Goal: Information Seeking & Learning: Learn about a topic

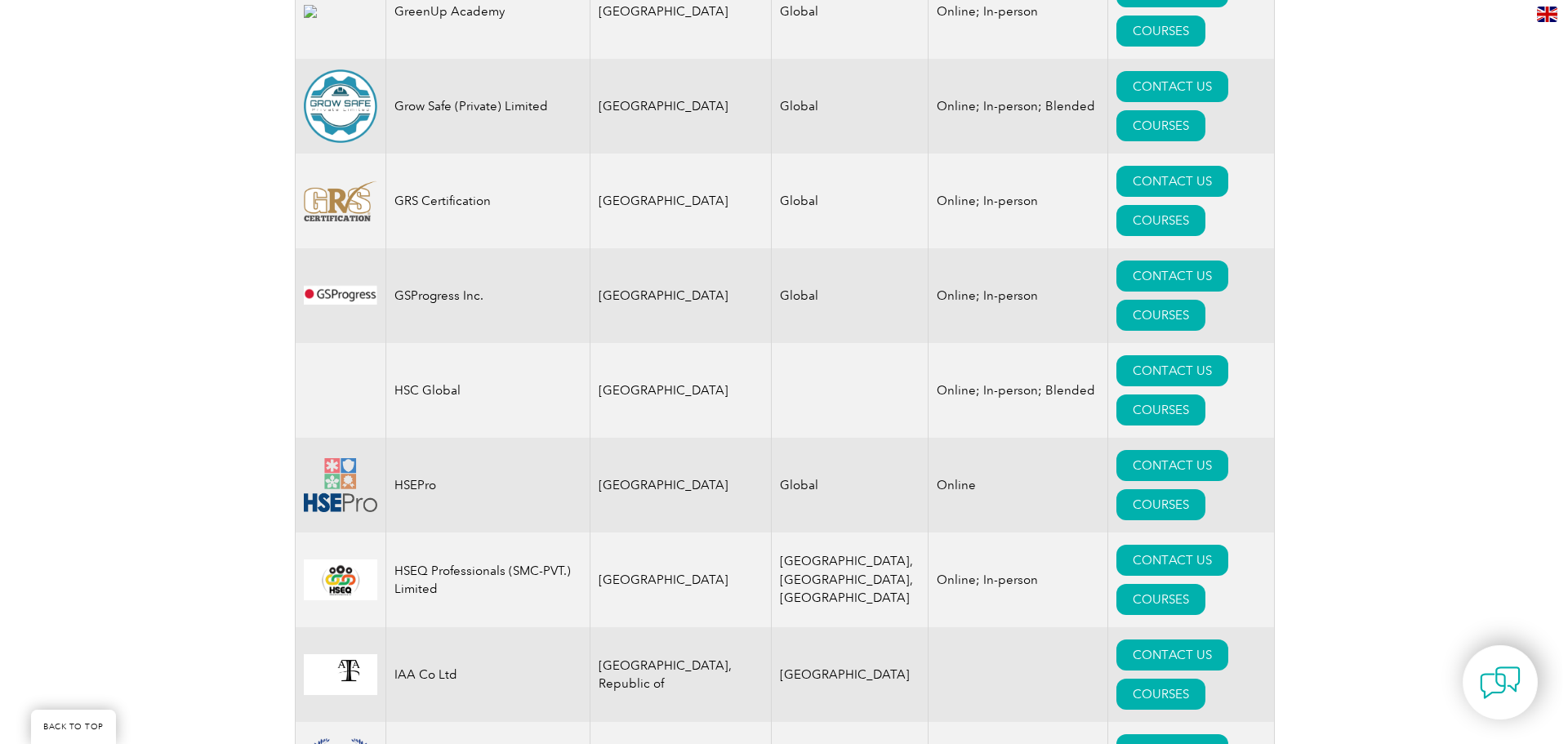
scroll to position [10866, 0]
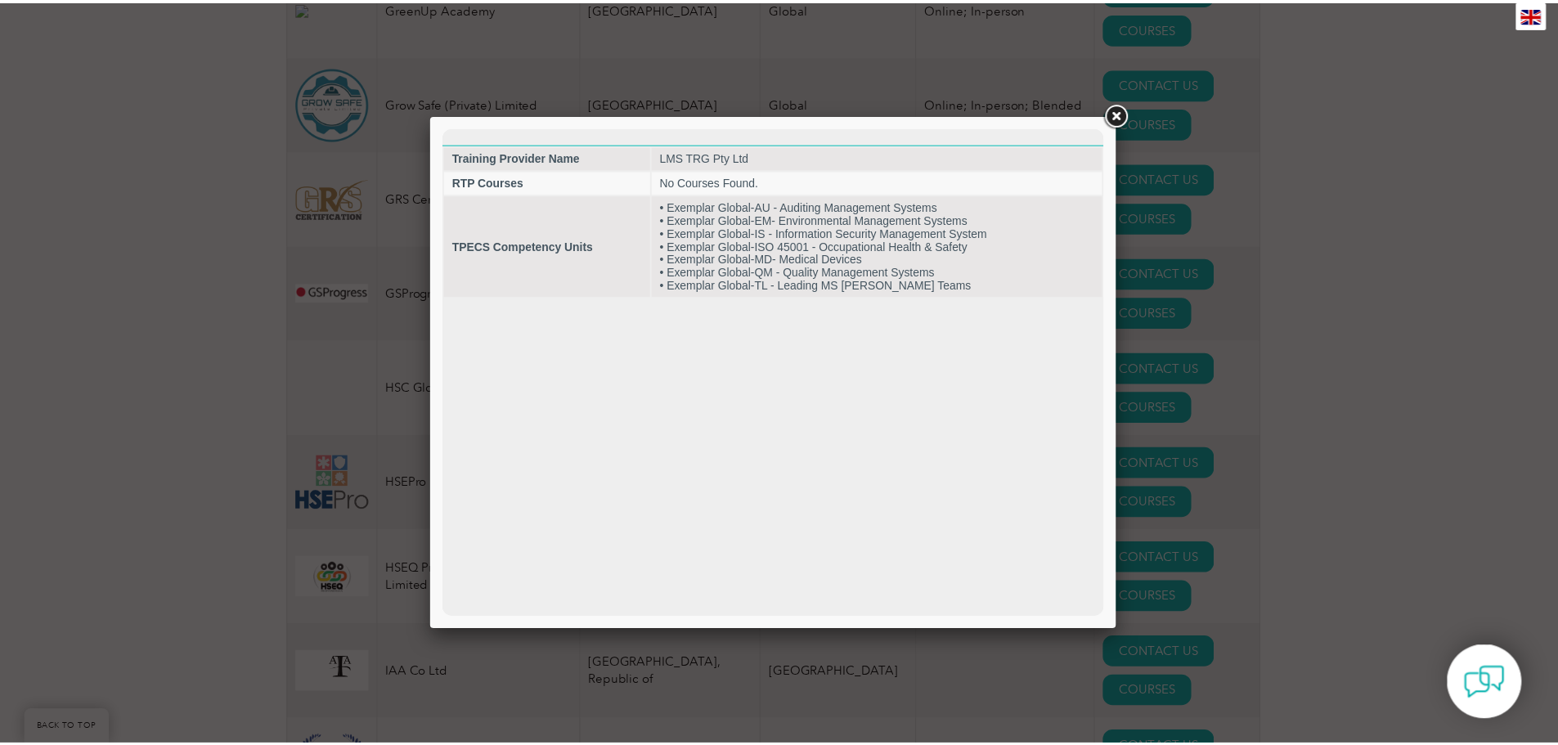
scroll to position [0, 0]
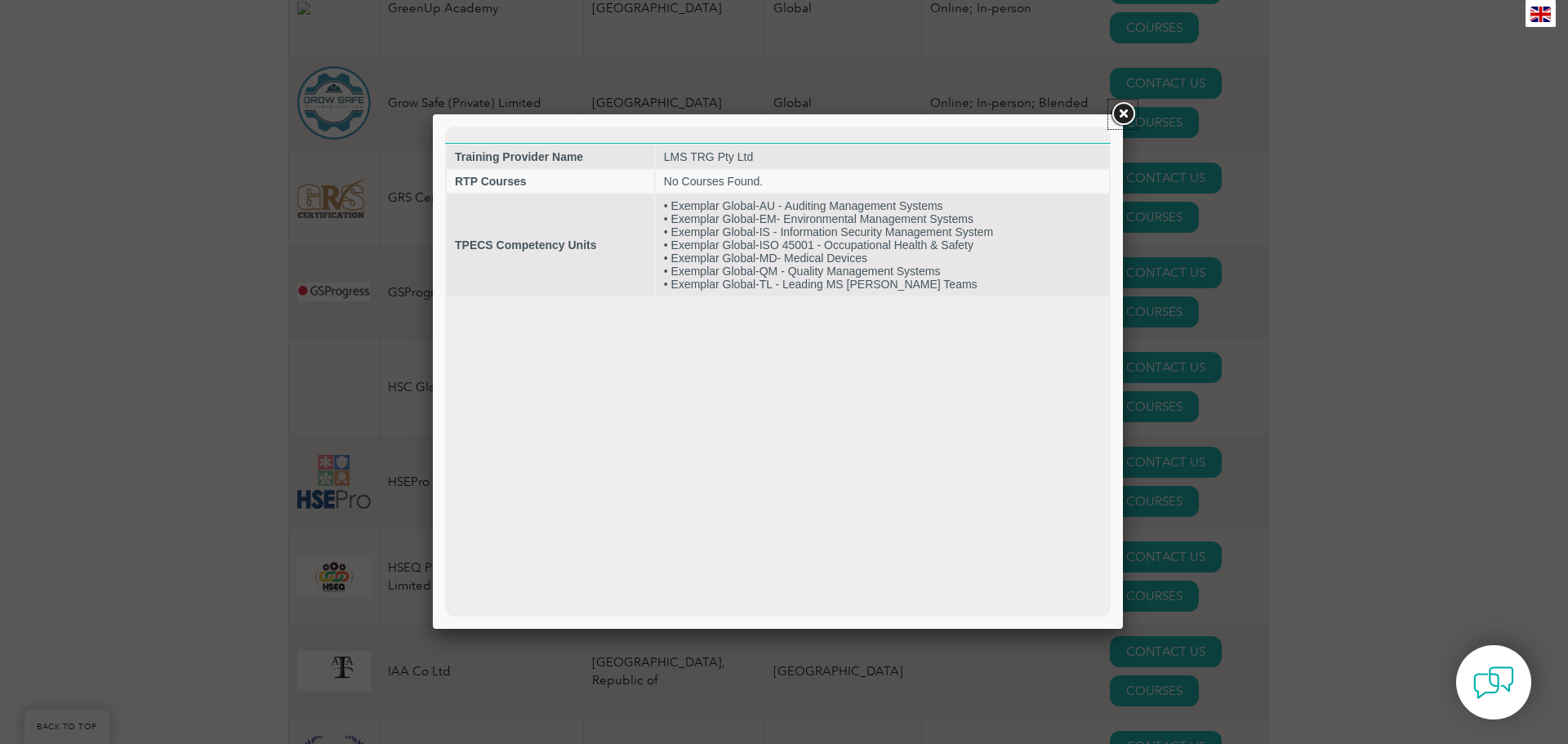
click at [1120, 114] on link at bounding box center [1122, 114] width 29 height 29
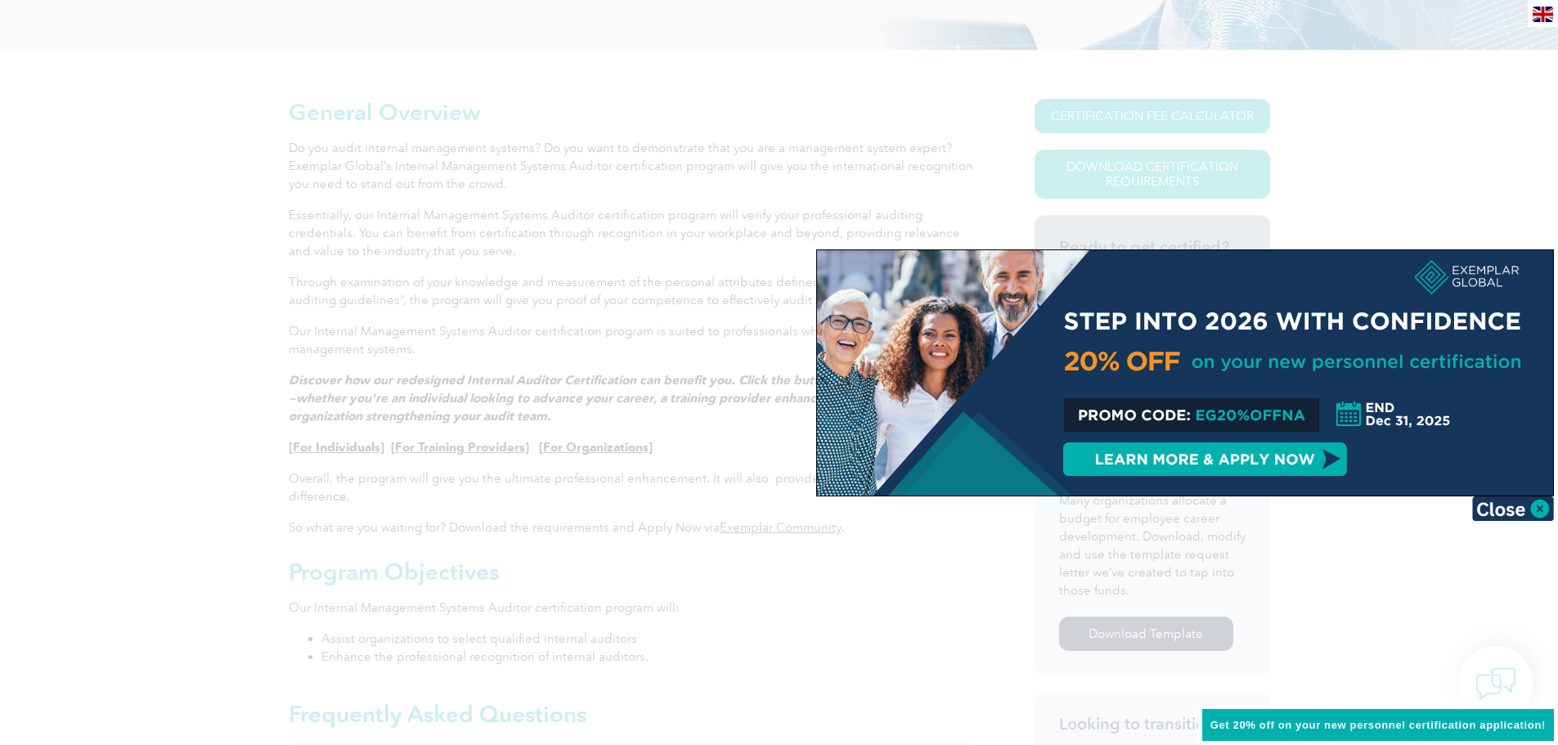
scroll to position [327, 0]
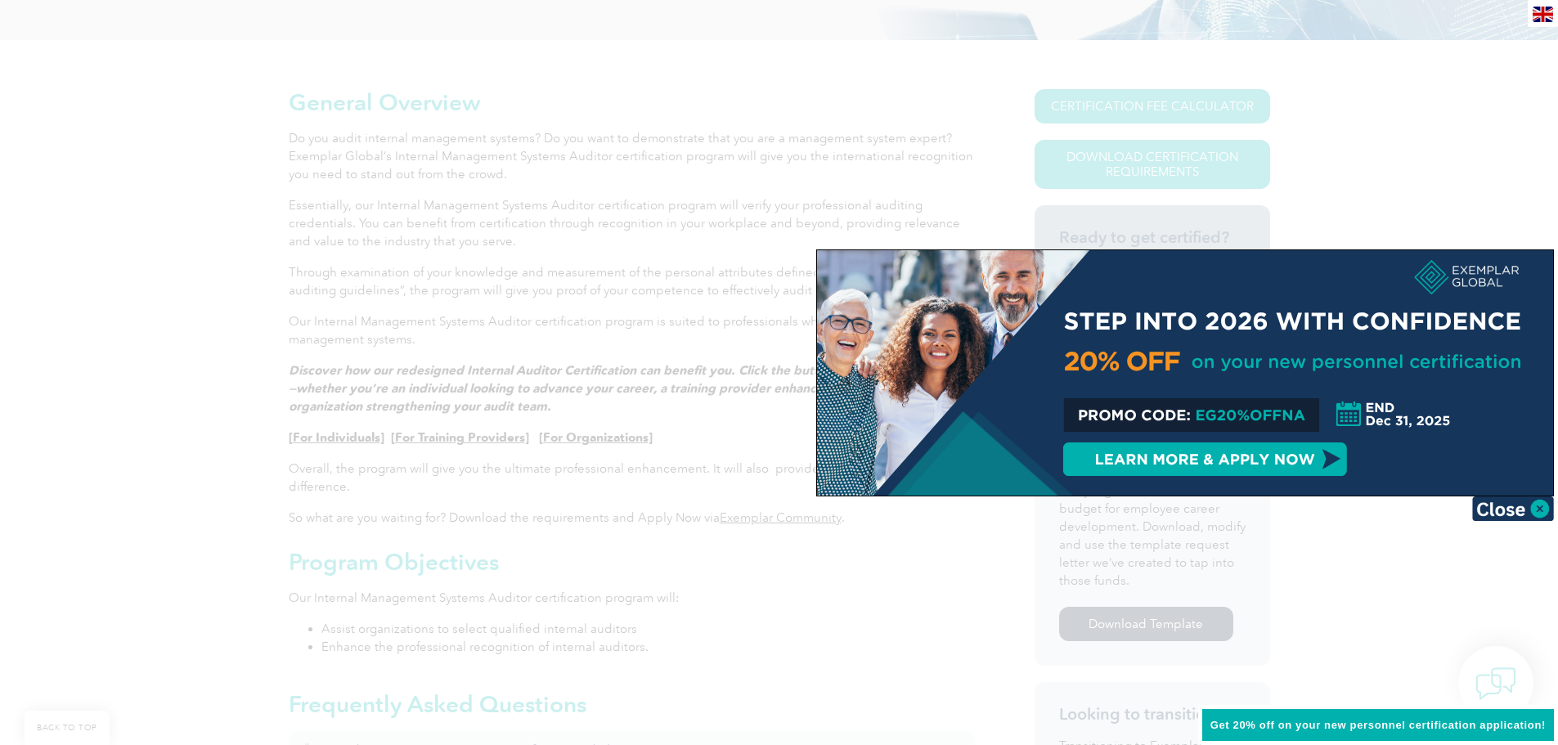
click at [1392, 157] on div at bounding box center [779, 372] width 1558 height 745
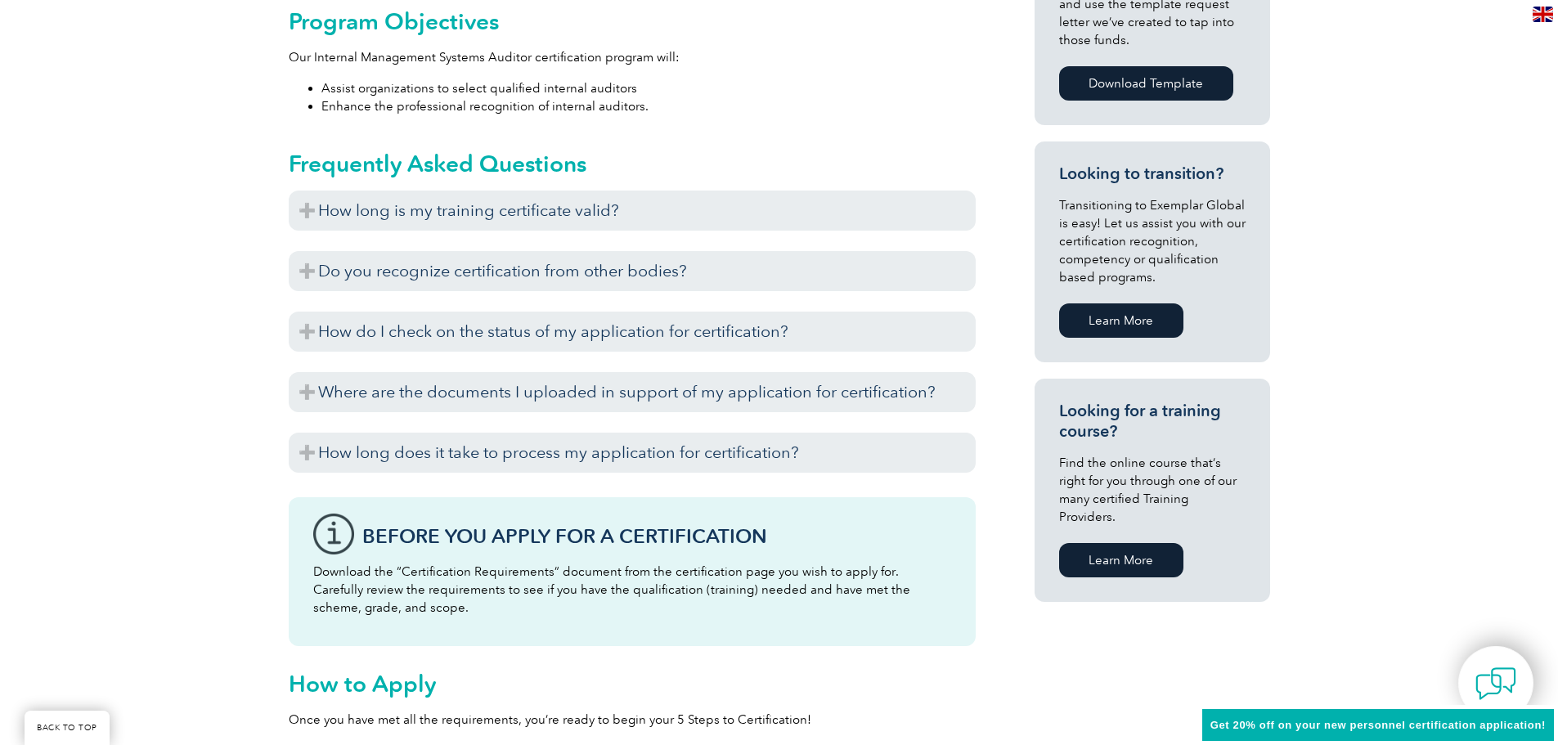
scroll to position [900, 0]
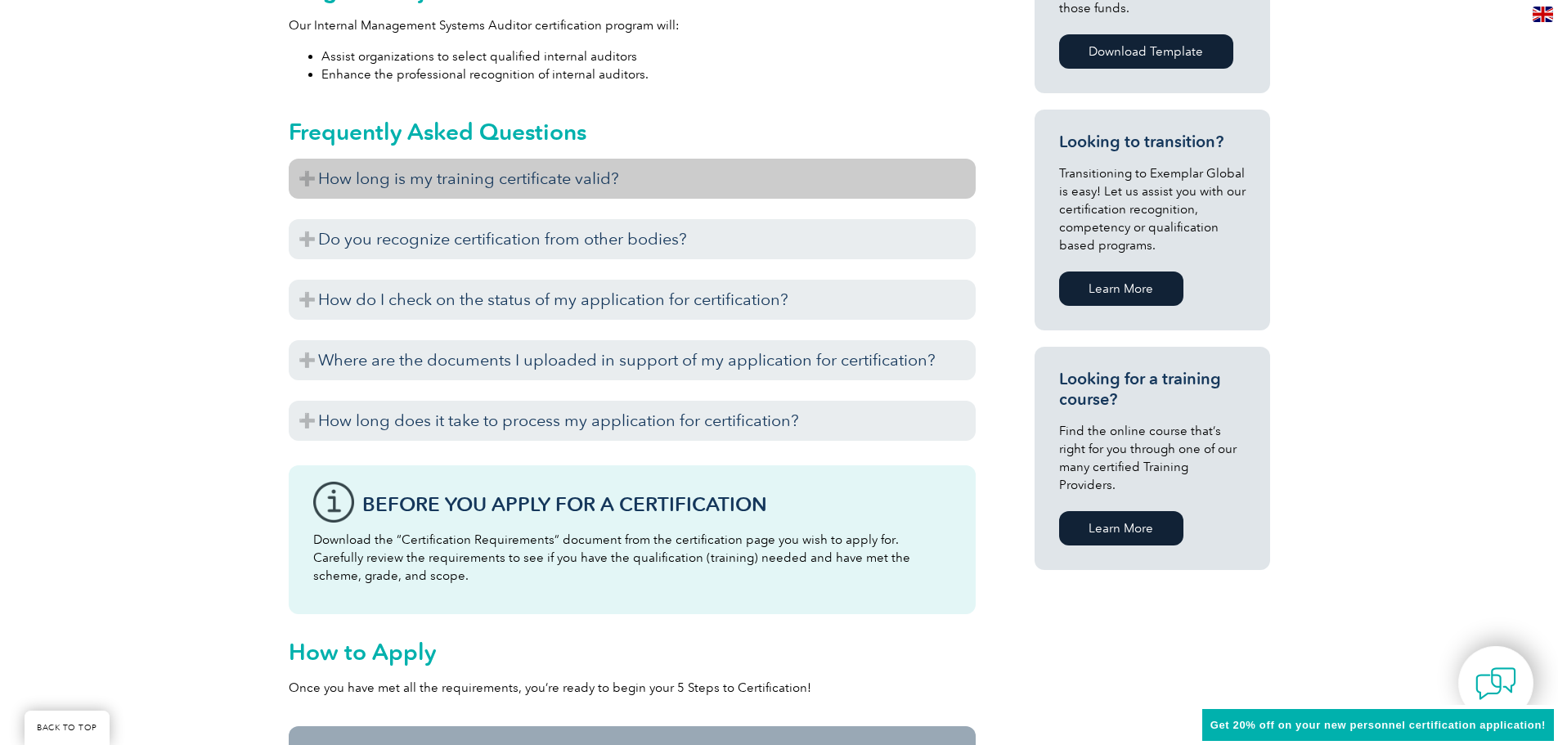
click at [602, 185] on h3 "How long is my training certificate valid?" at bounding box center [632, 179] width 687 height 40
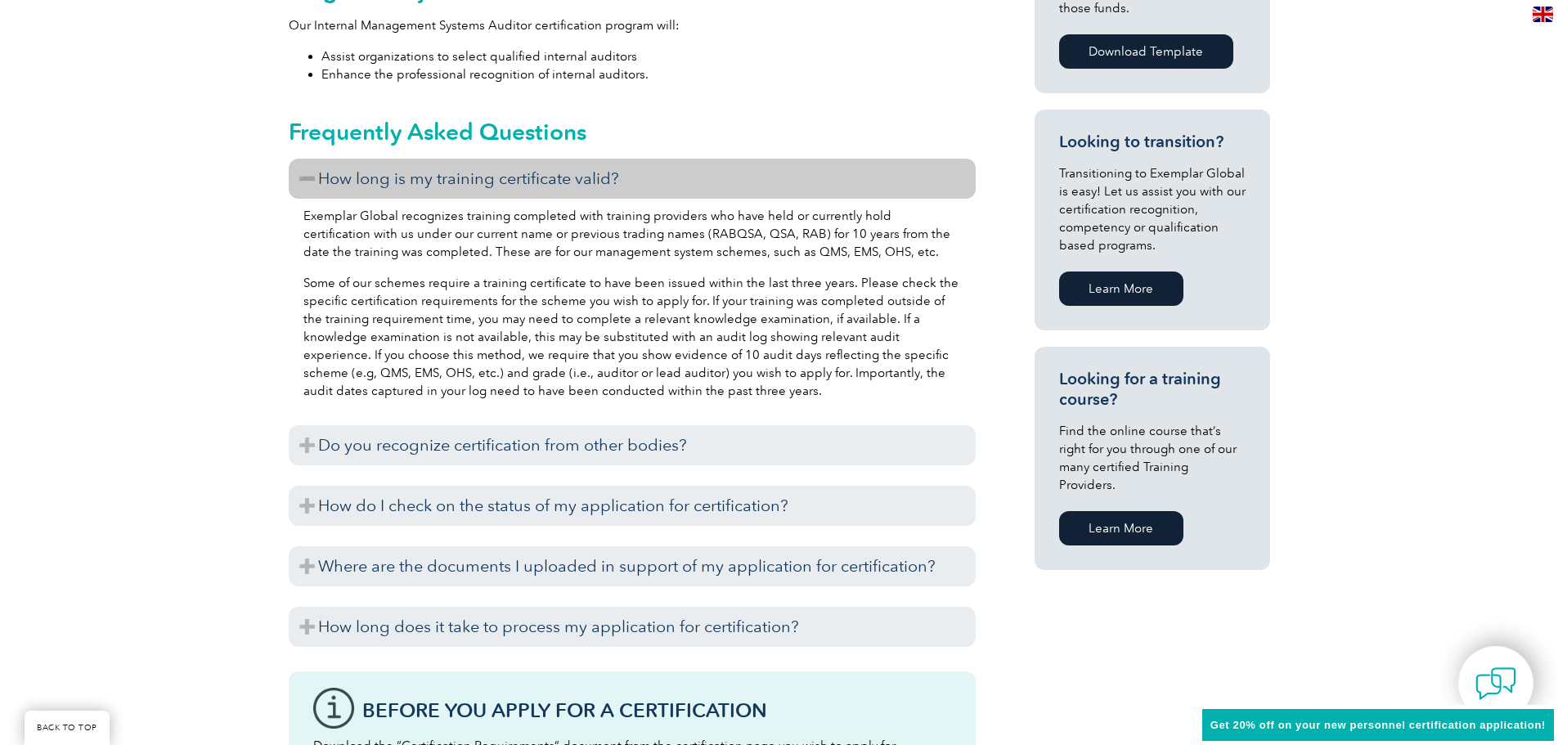
click at [602, 185] on h3 "How long is my training certificate valid?" at bounding box center [632, 179] width 687 height 40
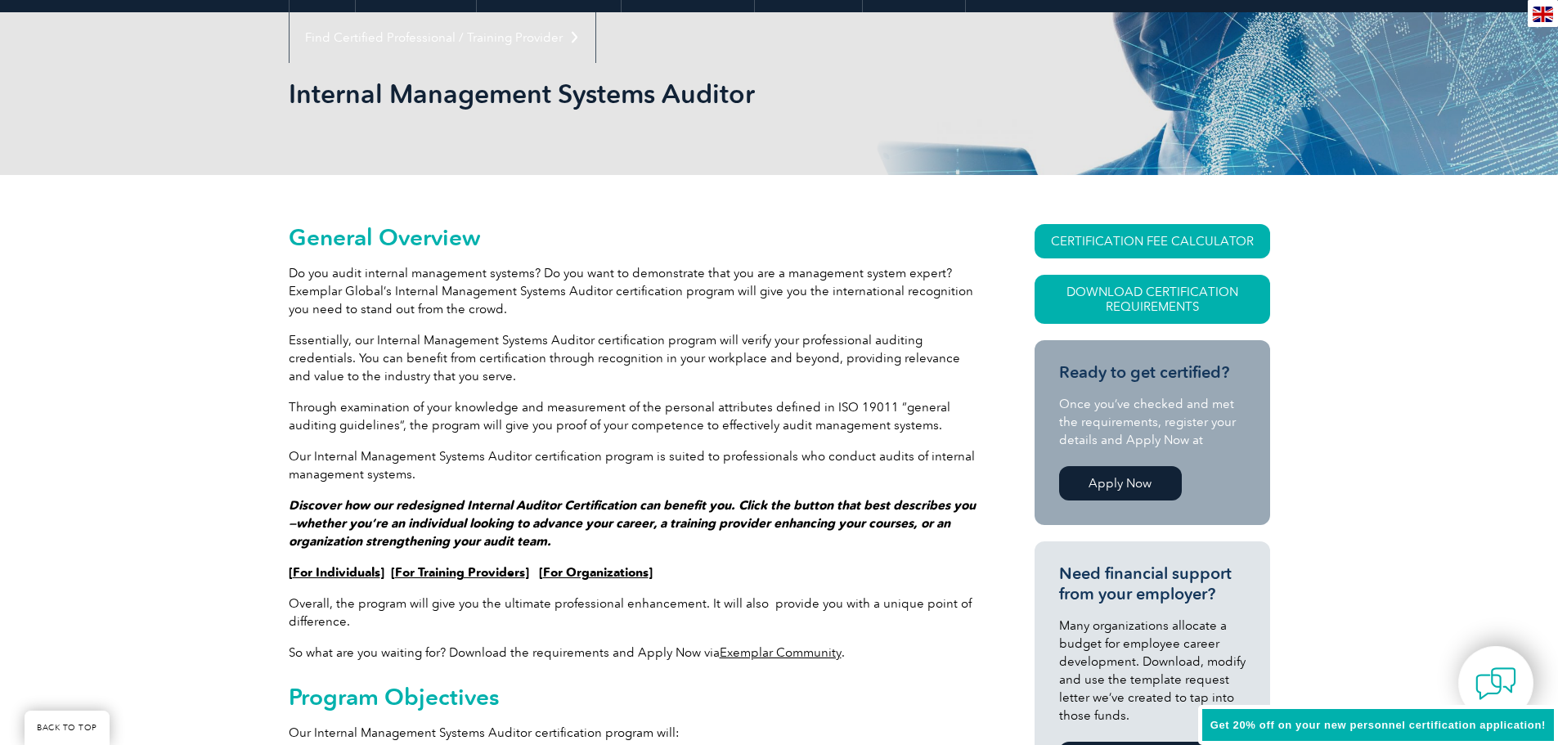
scroll to position [164, 0]
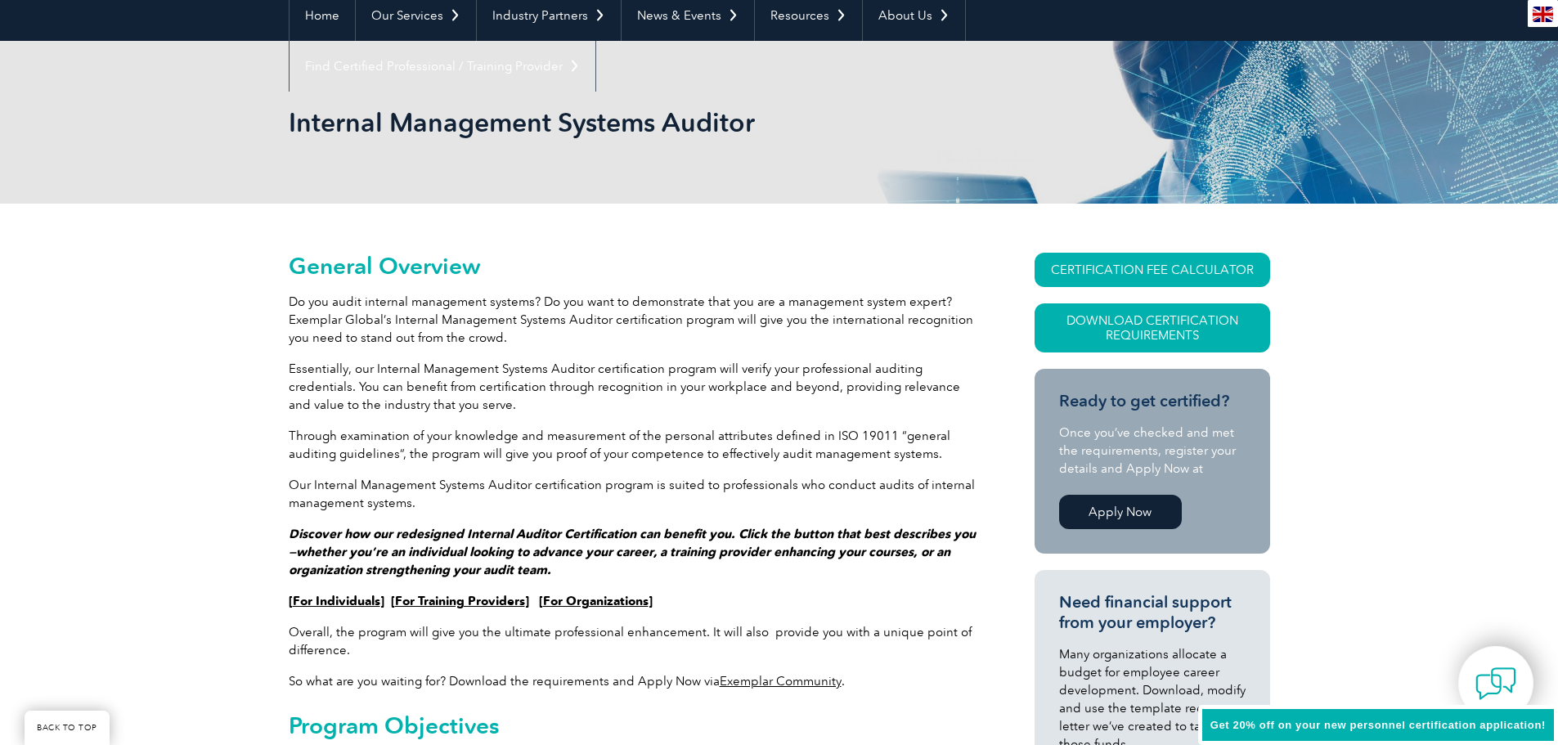
click at [353, 607] on link "For Individuals" at bounding box center [337, 601] width 88 height 15
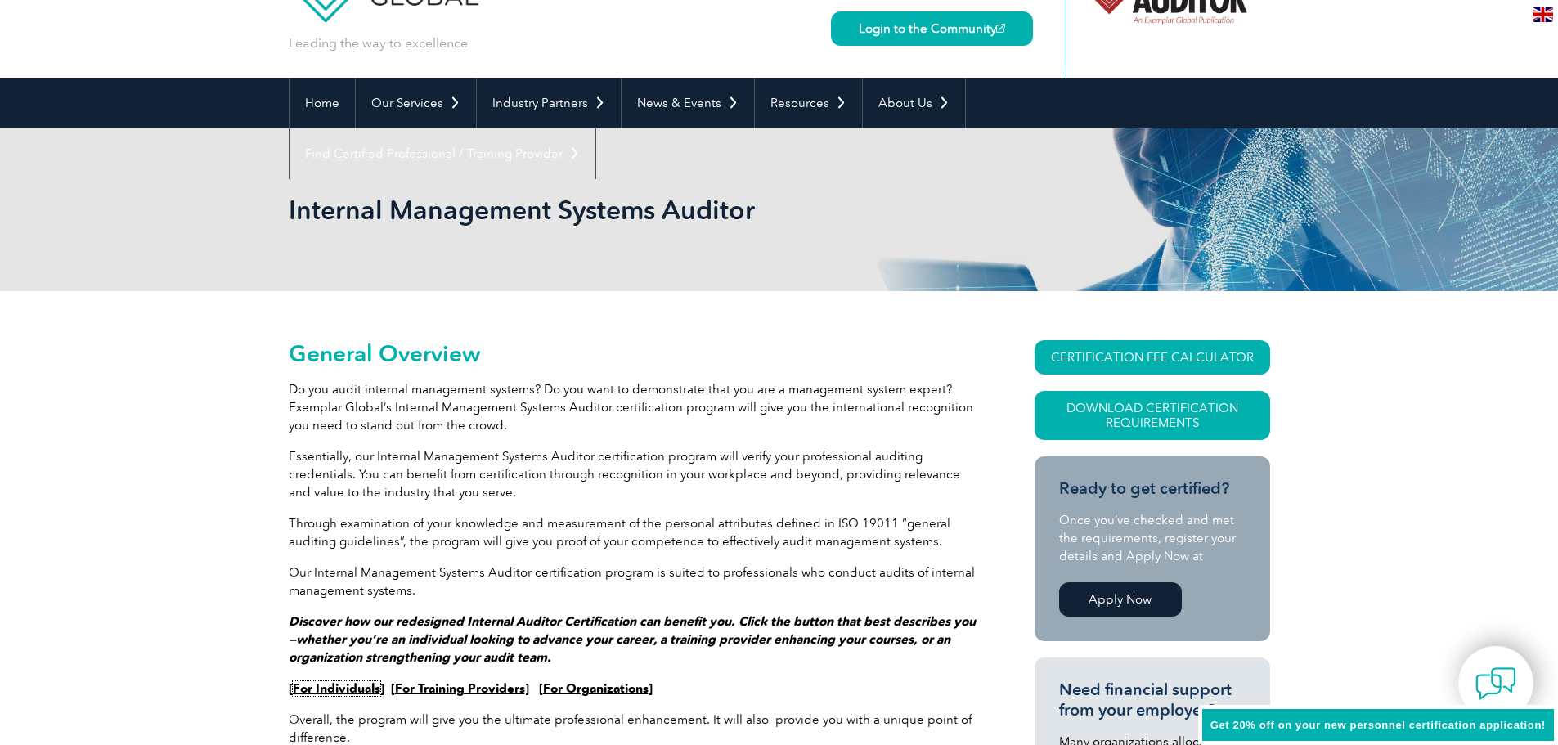
scroll to position [0, 0]
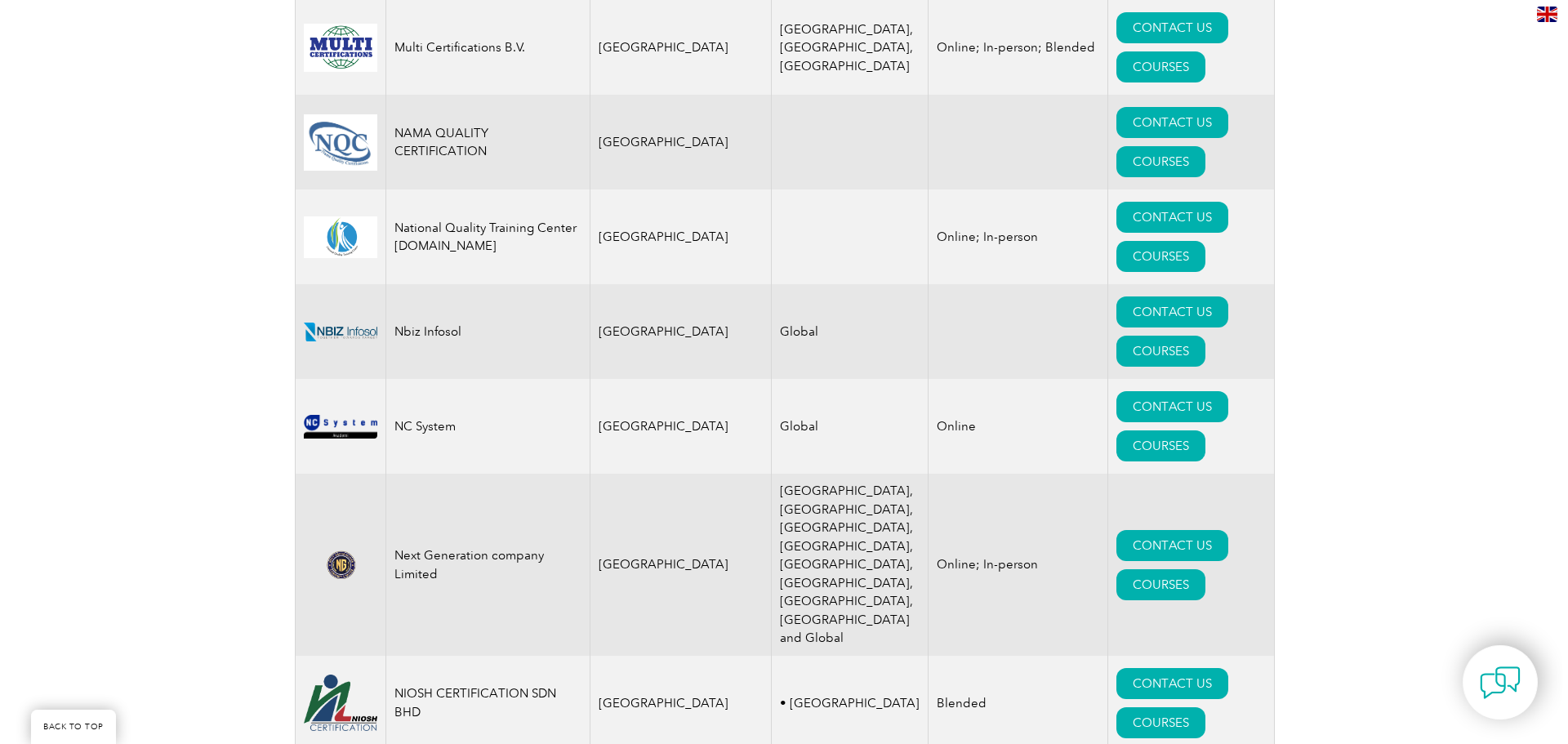
scroll to position [17729, 0]
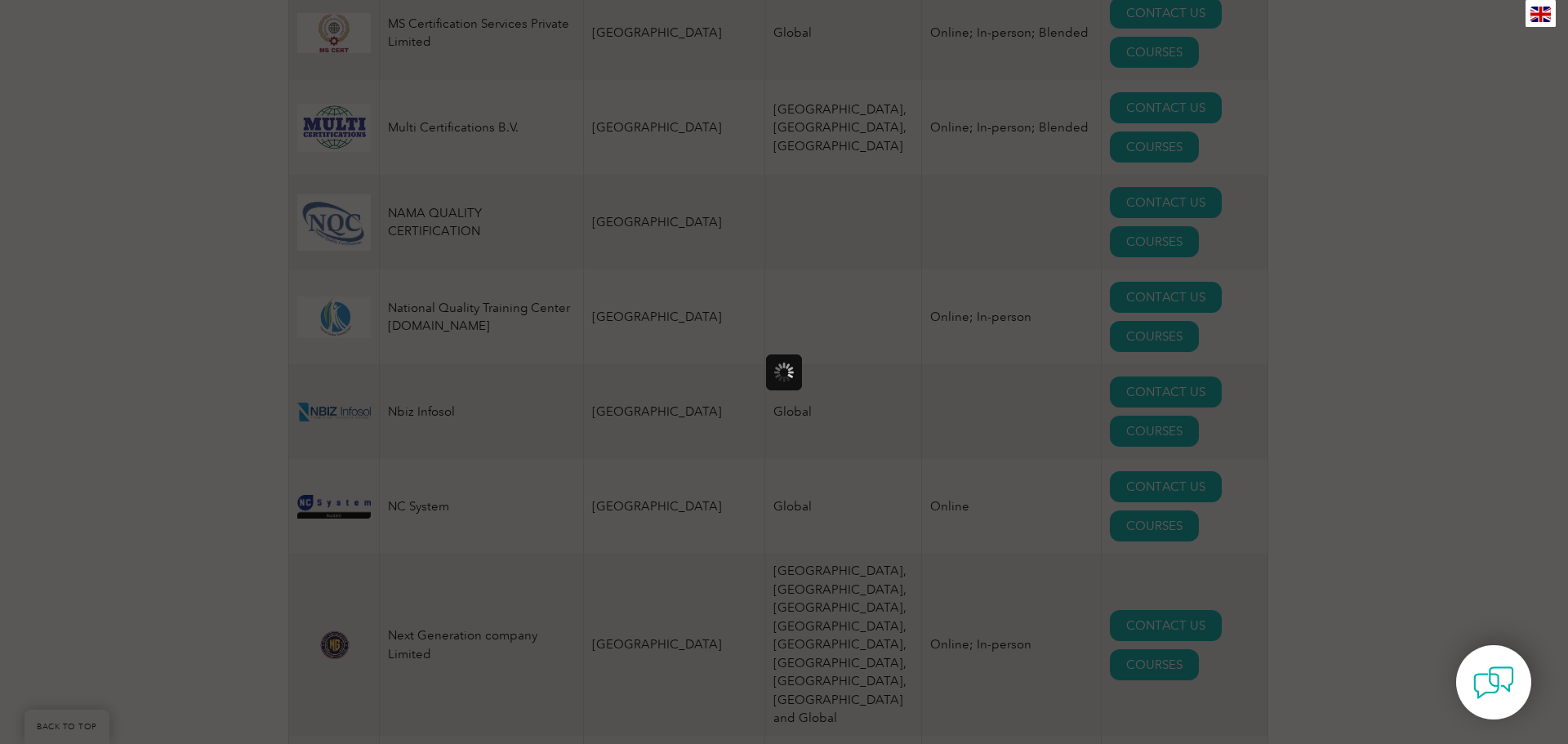
scroll to position [0, 0]
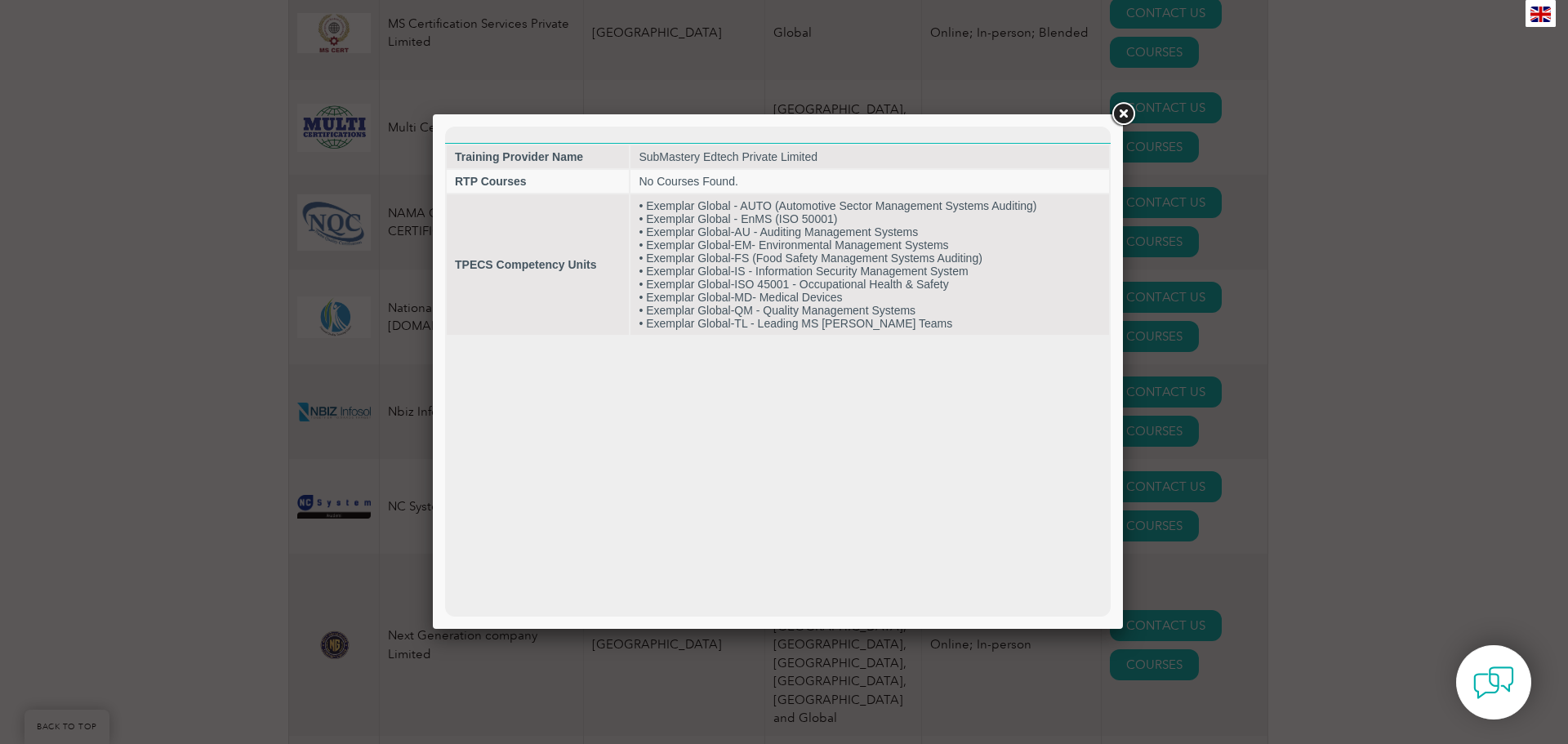
click at [1116, 121] on link at bounding box center [1122, 114] width 29 height 29
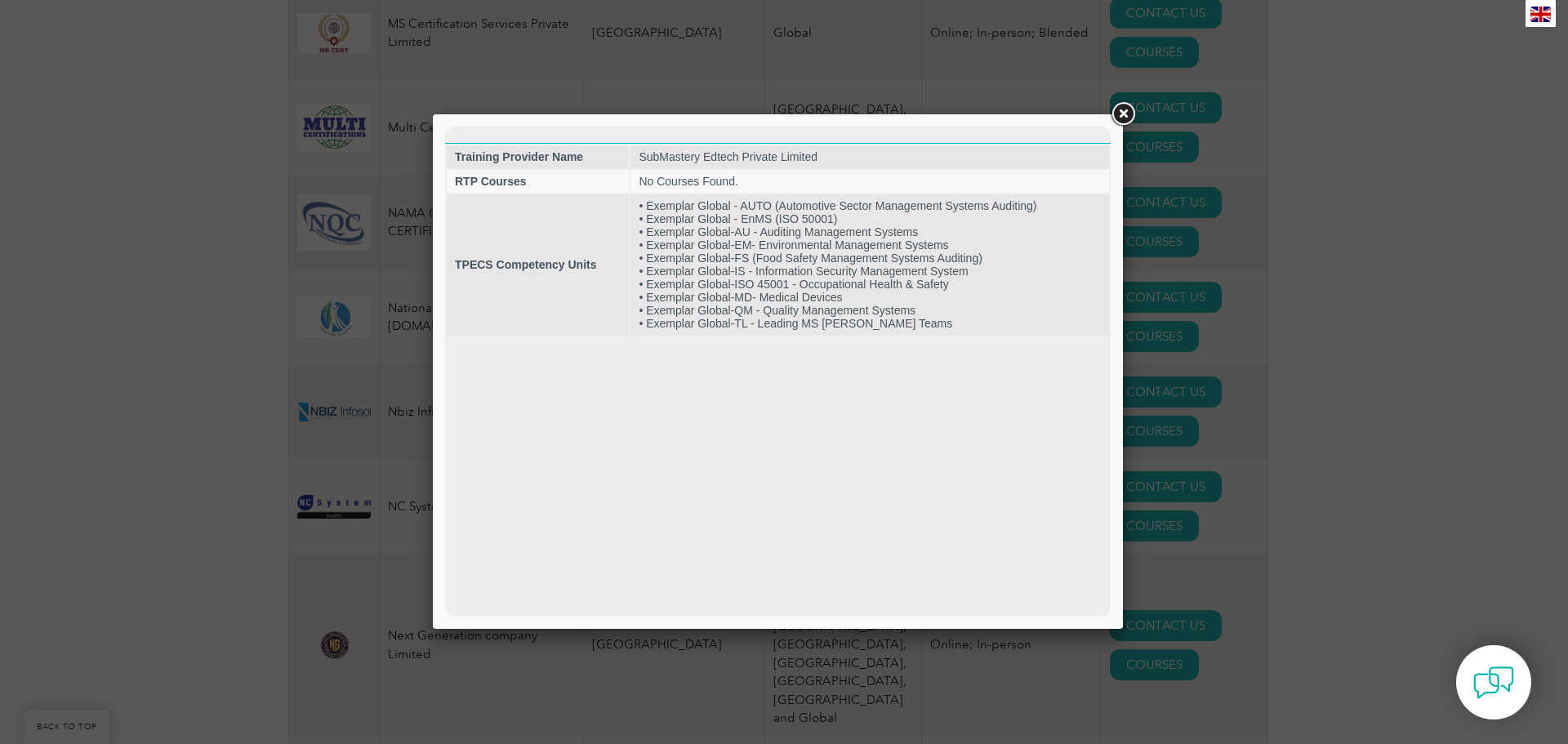
click at [1126, 117] on link at bounding box center [1122, 114] width 29 height 29
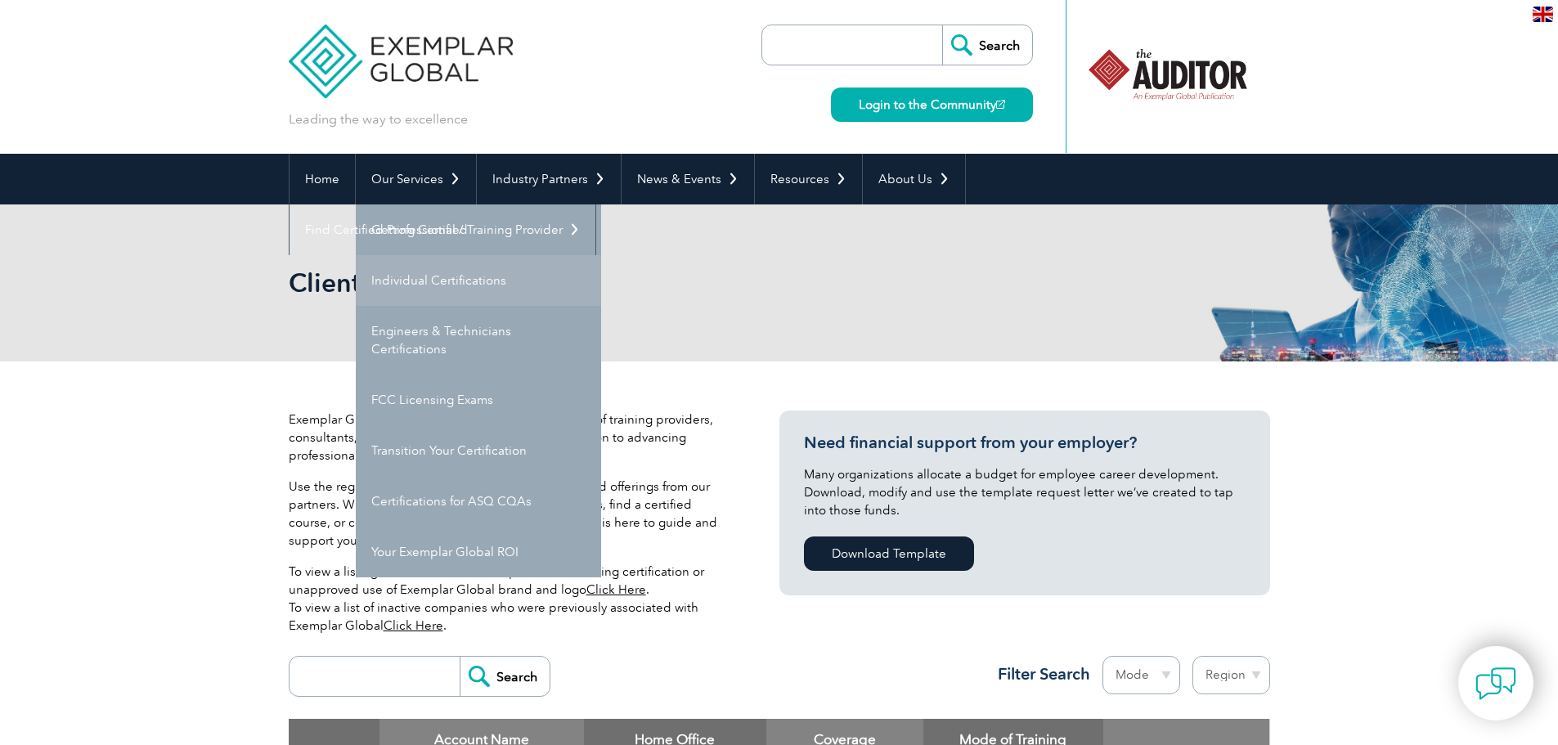
click at [443, 291] on link "Individual Certifications" at bounding box center [478, 280] width 245 height 51
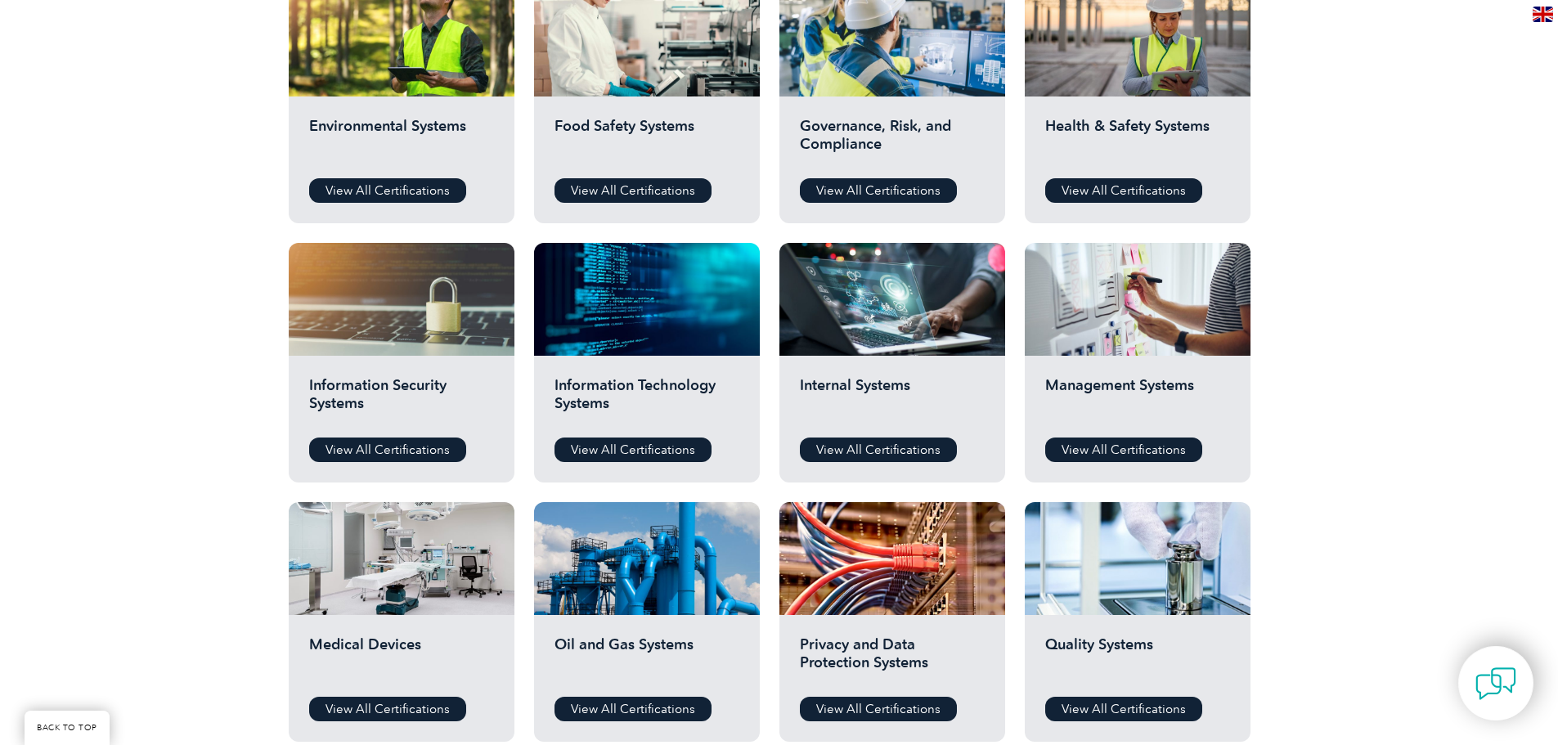
scroll to position [654, 0]
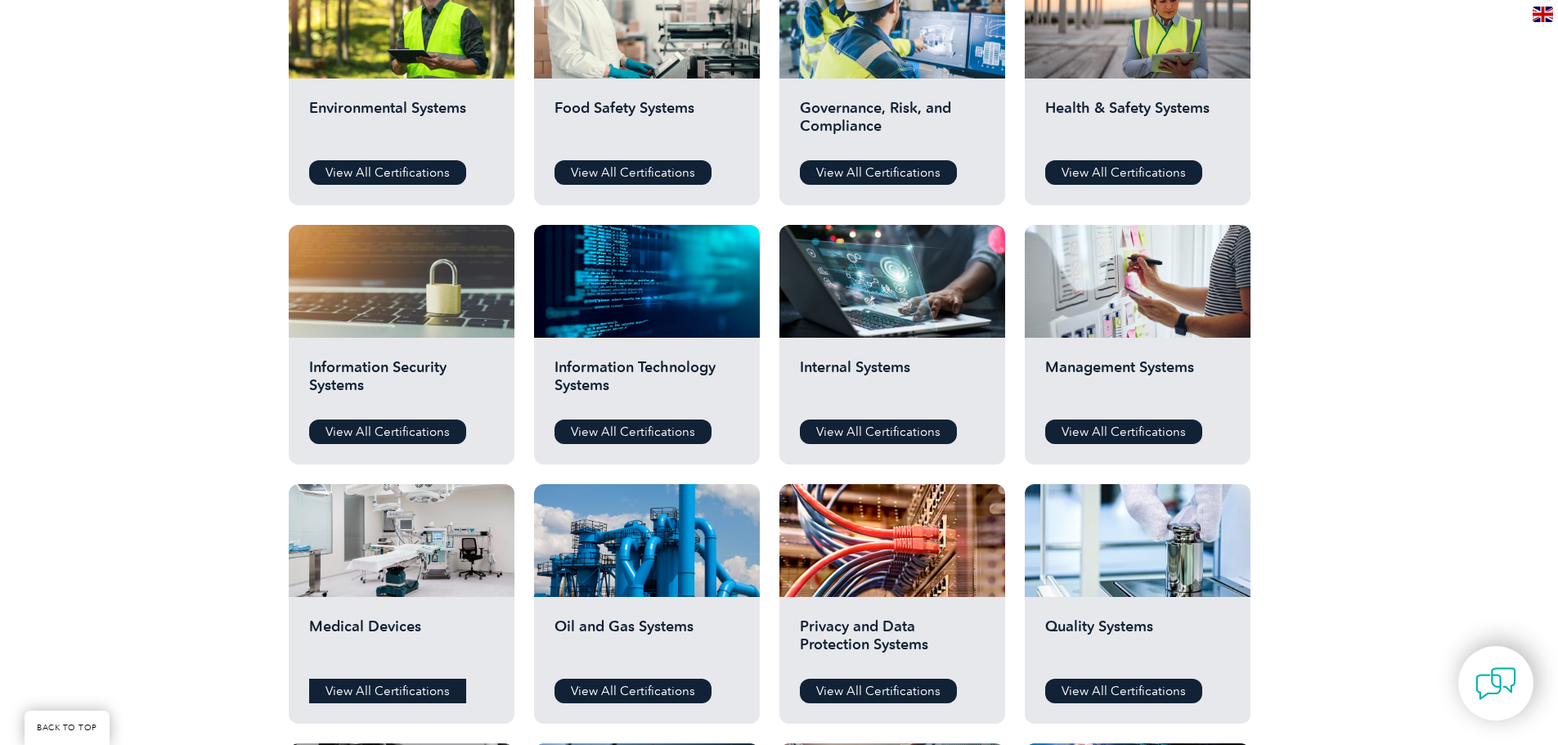
click at [402, 698] on link "View All Certifications" at bounding box center [387, 691] width 157 height 25
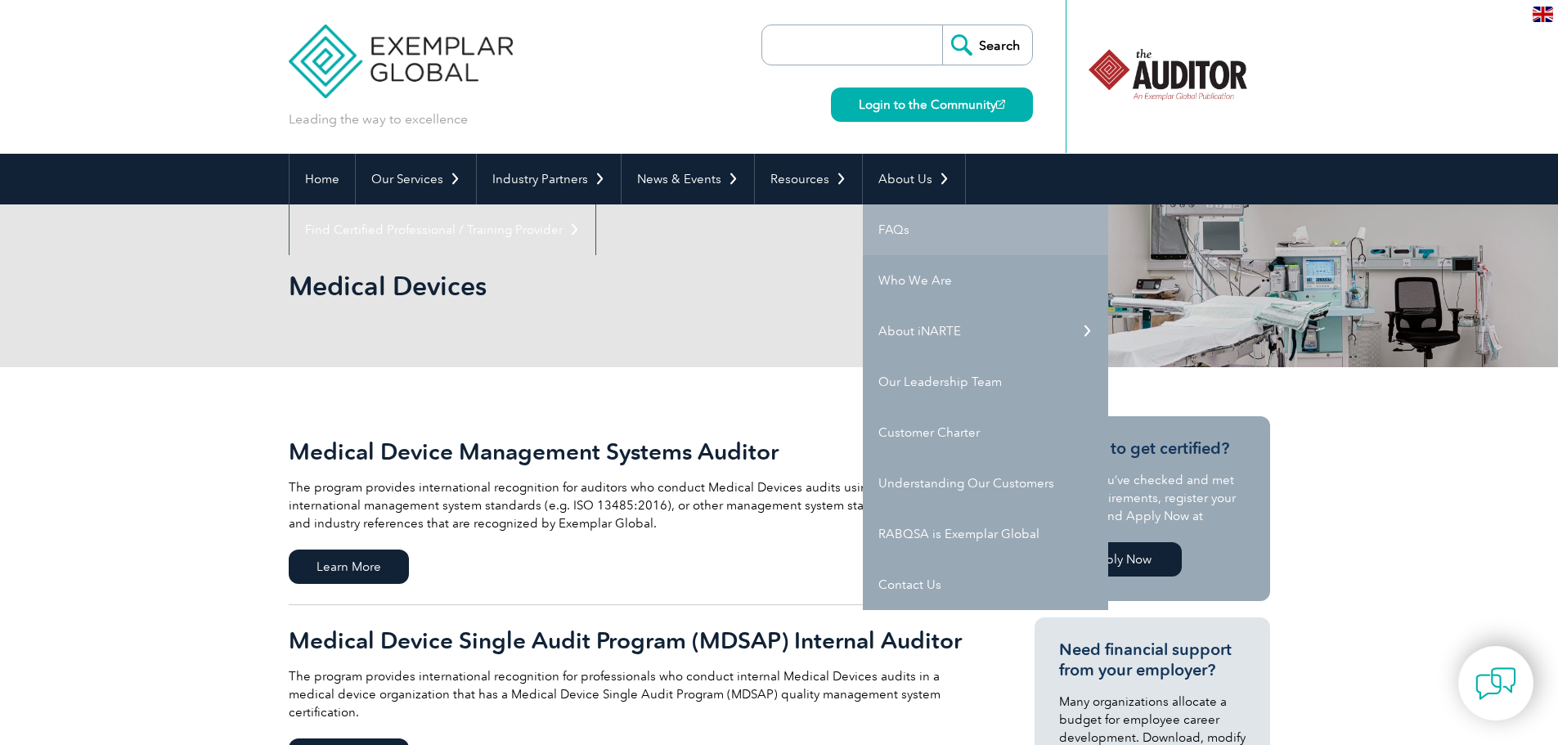
click at [914, 230] on link "FAQs" at bounding box center [985, 230] width 245 height 51
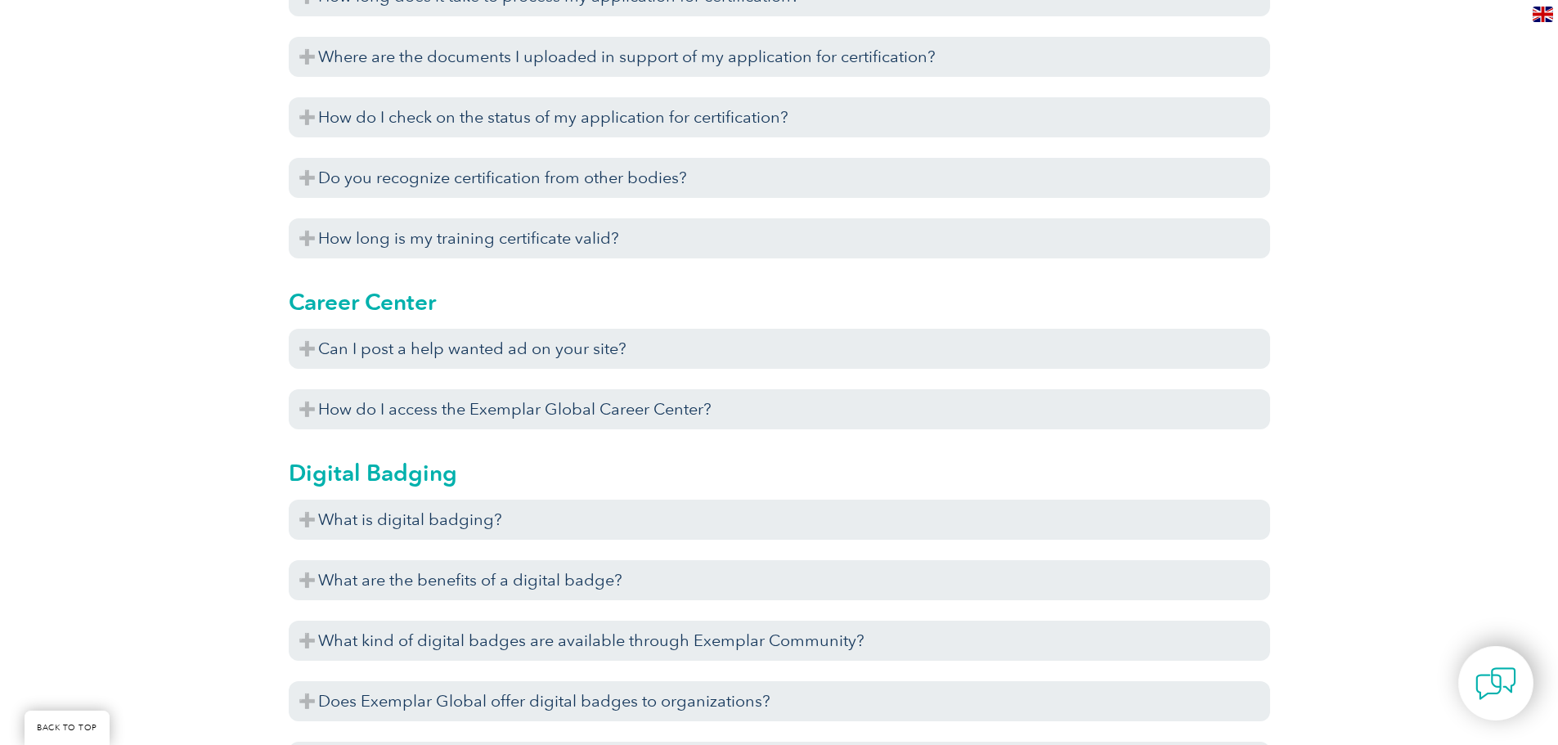
scroll to position [1064, 0]
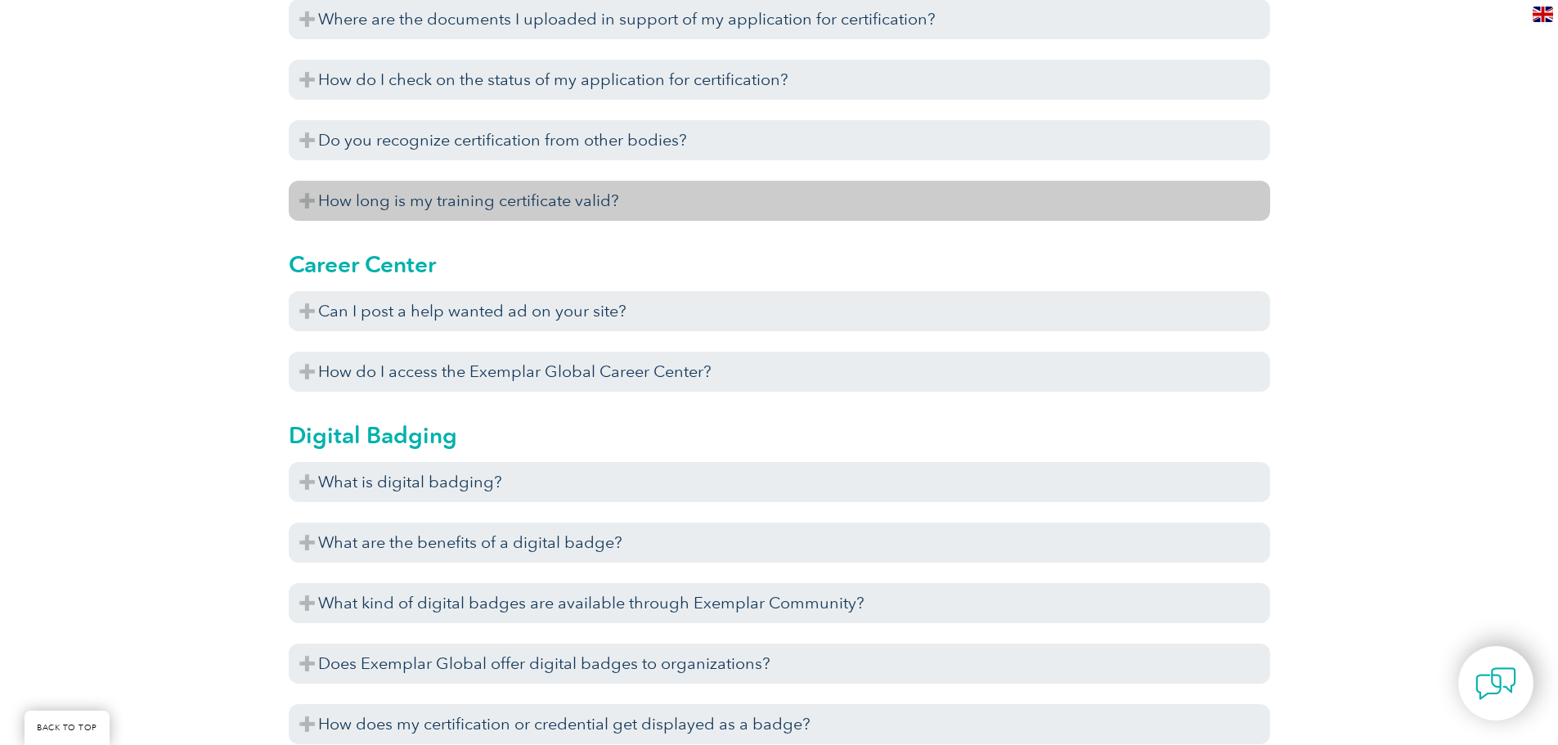
click at [560, 205] on h3 "How long is my training certificate valid?" at bounding box center [780, 201] width 982 height 40
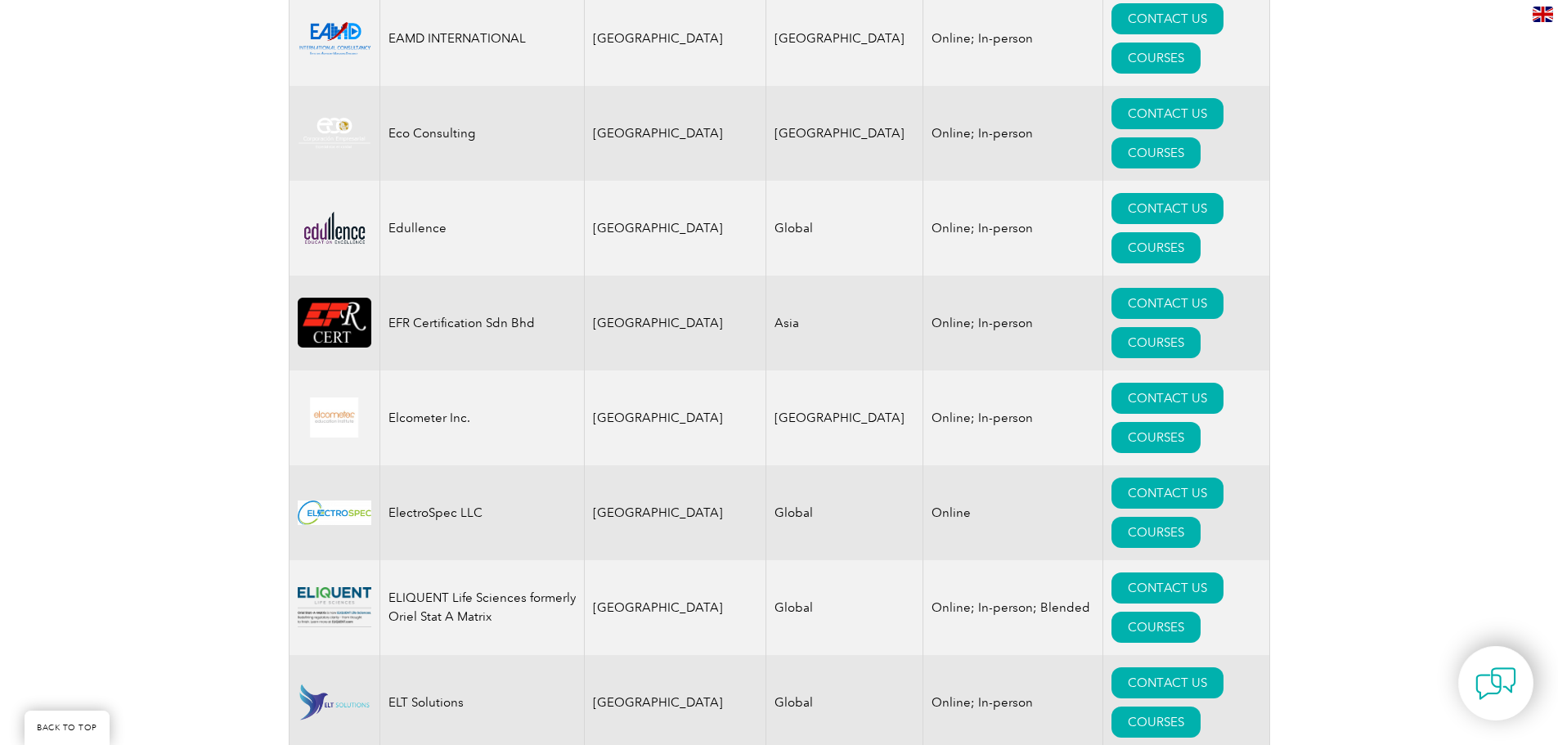
scroll to position [7854, 0]
